Goal: Complete application form

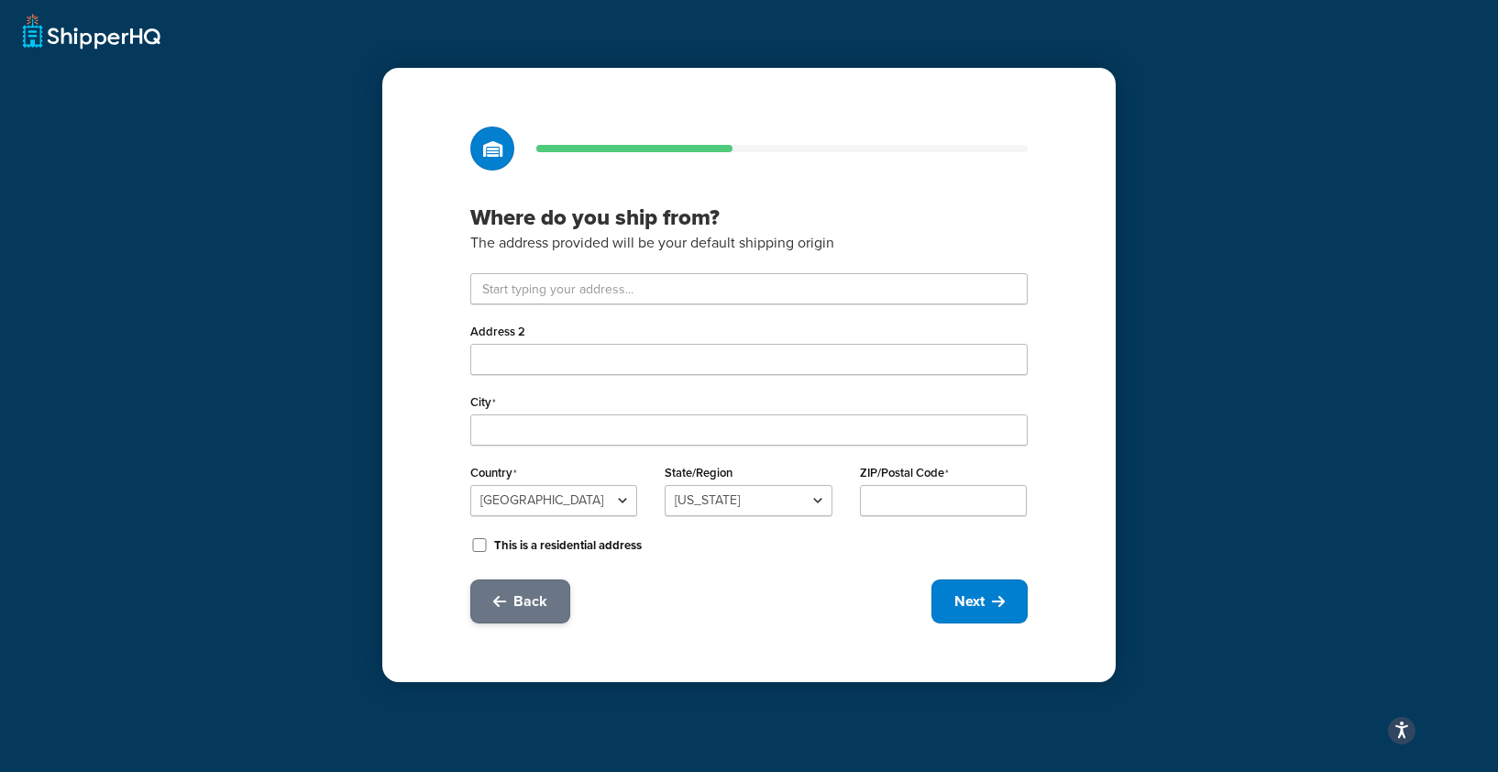
click at [545, 609] on span "Back" at bounding box center [530, 601] width 34 height 20
select select "11"
select select "1"
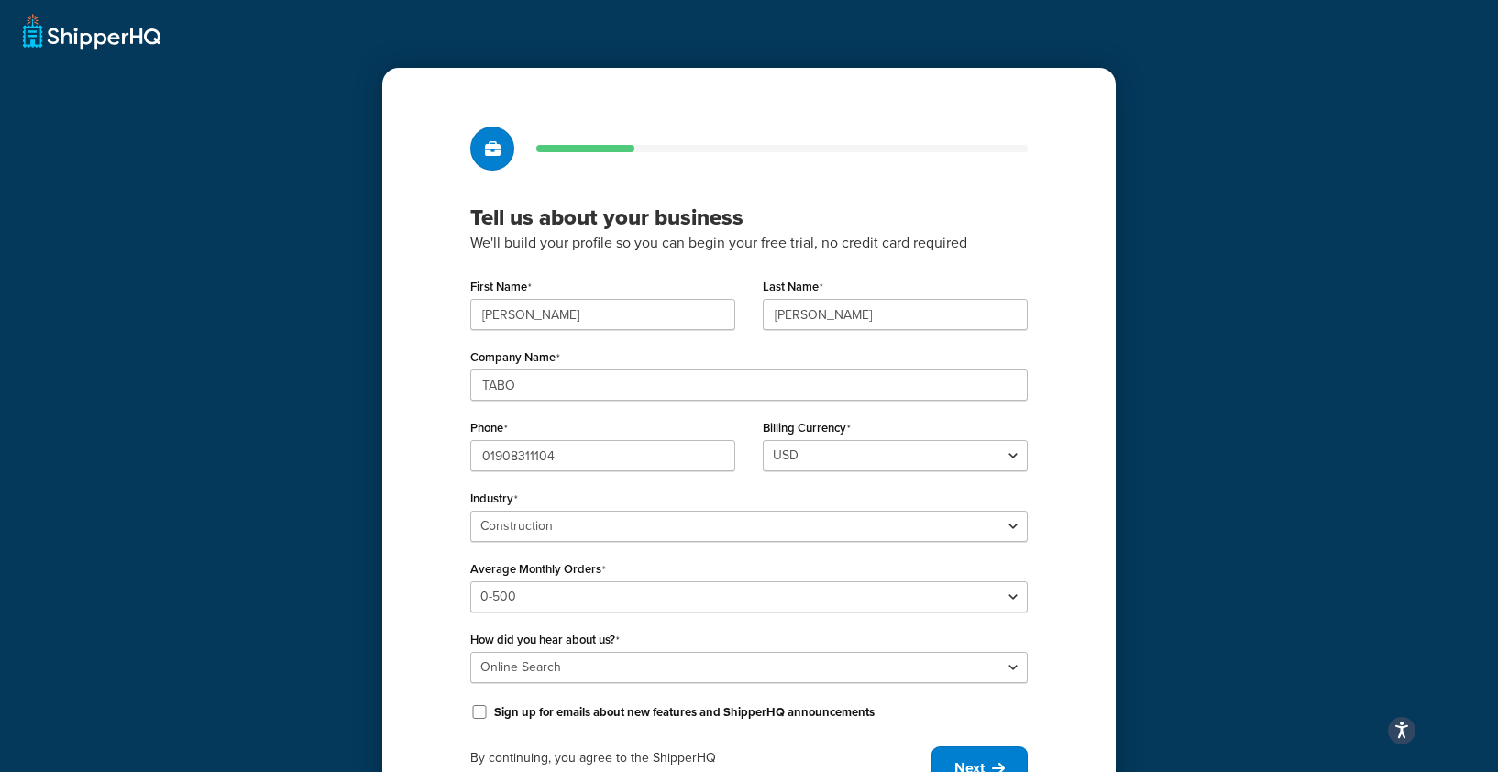
click at [483, 143] on div at bounding box center [492, 149] width 44 height 44
click at [127, 37] on div "Tell us about your business We'll build your profile so you can begin your free…" at bounding box center [749, 424] width 1498 height 849
click at [499, 156] on div at bounding box center [492, 149] width 44 height 44
